Goal: Information Seeking & Learning: Learn about a topic

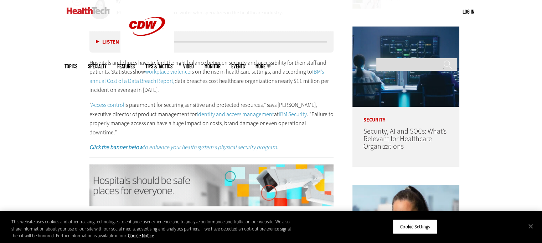
scroll to position [388, 0]
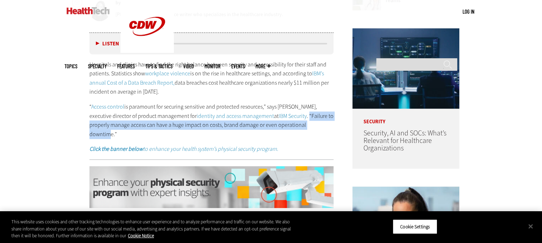
drag, startPoint x: 287, startPoint y: 118, endPoint x: 304, endPoint y: 122, distance: 17.5
click at [304, 122] on p "“ Access control is paramount for securing sensitive and protected resources,” …" at bounding box center [212, 120] width 245 height 36
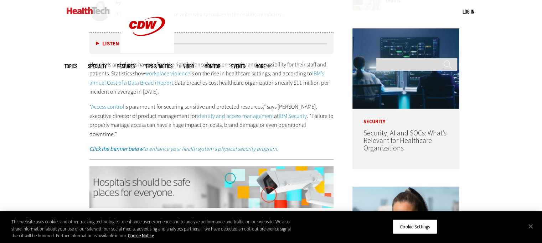
click at [316, 129] on div "Hospitals and clinics have to find the right balance between security and acces…" at bounding box center [212, 106] width 245 height 93
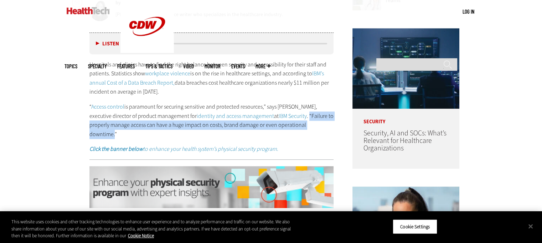
drag, startPoint x: 287, startPoint y: 116, endPoint x: 308, endPoint y: 122, distance: 21.8
click at [308, 122] on p "“ Access control is paramount for securing sensitive and protected resources,” …" at bounding box center [212, 120] width 245 height 36
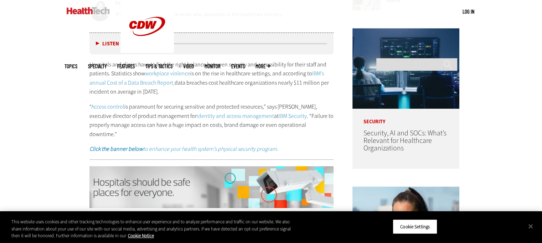
click at [313, 128] on p "“ Access control is paramount for securing sensitive and protected resources,” …" at bounding box center [212, 120] width 245 height 36
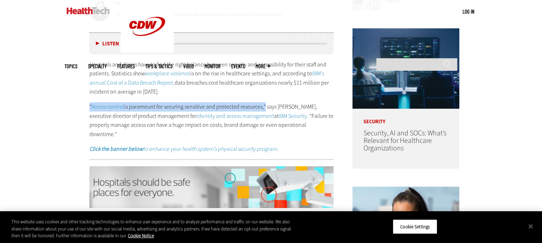
drag, startPoint x: 87, startPoint y: 105, endPoint x: 262, endPoint y: 103, distance: 175.8
copy p "“ Access control is paramount for securing sensitive and protected resources,"
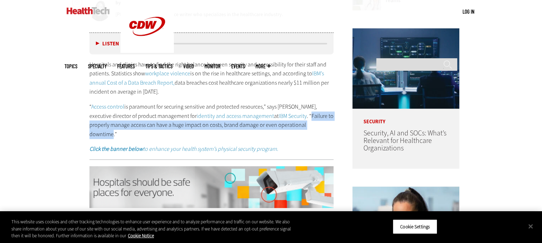
drag, startPoint x: 288, startPoint y: 114, endPoint x: 306, endPoint y: 125, distance: 21.3
click at [306, 125] on p "“ Access control is paramount for securing sensitive and protected resources,” …" at bounding box center [212, 120] width 245 height 36
copy p "Failure to properly manage access can have a huge impact on costs, brand damage…"
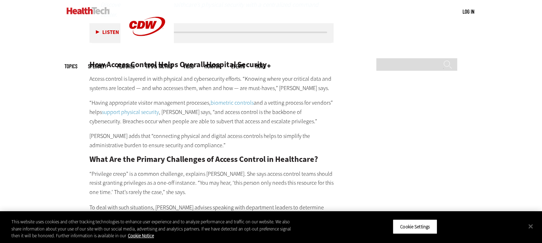
scroll to position [1159, 0]
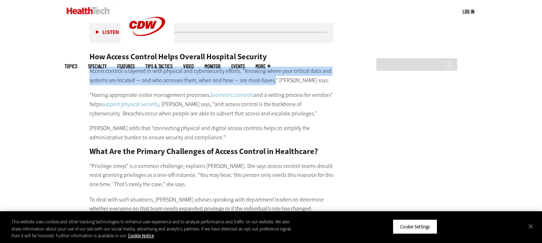
drag, startPoint x: 90, startPoint y: 64, endPoint x: 275, endPoint y: 72, distance: 186.0
click at [275, 72] on p "Access control is layered in with physical and cybersecurity efforts. “Knowing …" at bounding box center [212, 75] width 245 height 18
copy p "Access control is layered in with physical and cybersecurity efforts. “Knowing …"
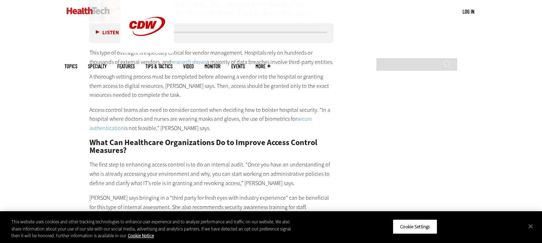
scroll to position [1425, 0]
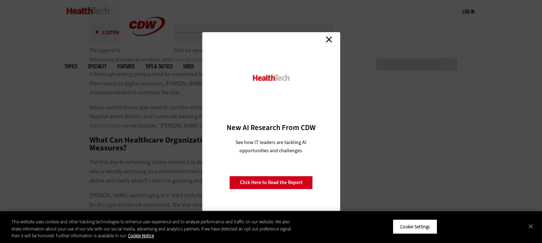
click at [327, 38] on link "Close" at bounding box center [329, 39] width 11 height 11
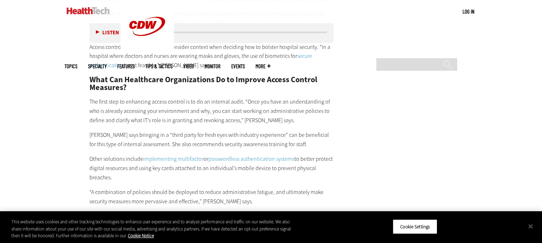
scroll to position [1496, 0]
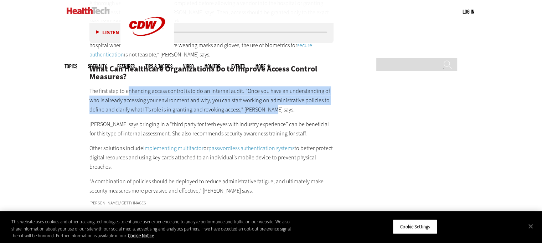
drag, startPoint x: 133, startPoint y: 82, endPoint x: 271, endPoint y: 102, distance: 139.8
click at [271, 102] on p "The first step to enhancing access control is to do an internal audit. “Once yo…" at bounding box center [212, 99] width 245 height 27
copy p "nhancing access control is to do an internal audit. “Once you have an understan…"
